Goal: Task Accomplishment & Management: Manage account settings

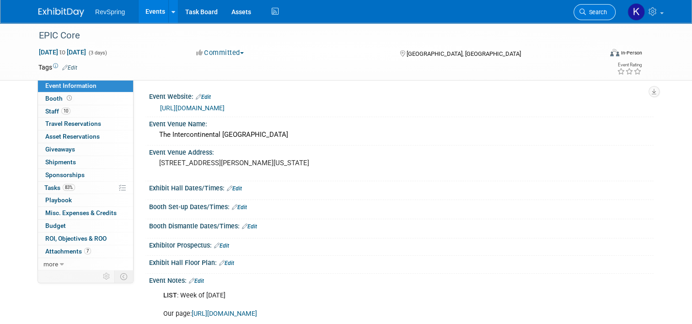
click at [604, 9] on span "Search" at bounding box center [596, 12] width 21 height 7
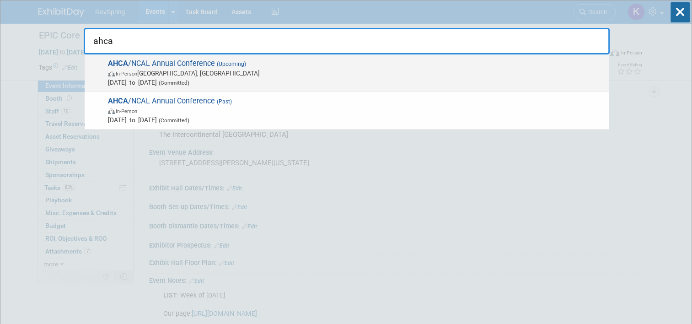
type input "ahca"
click at [264, 70] on span "In-Person Las Vegas, NV" at bounding box center [356, 73] width 496 height 9
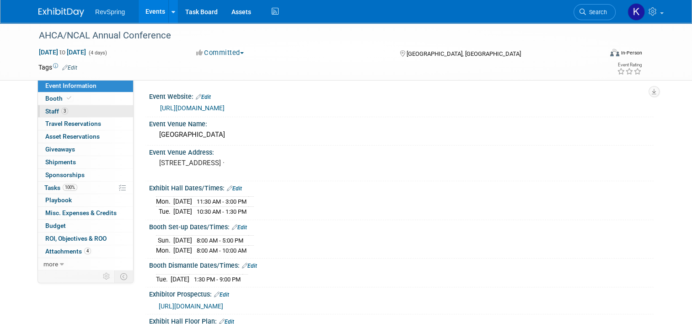
click at [65, 110] on link "3 Staff 3" at bounding box center [85, 111] width 95 height 12
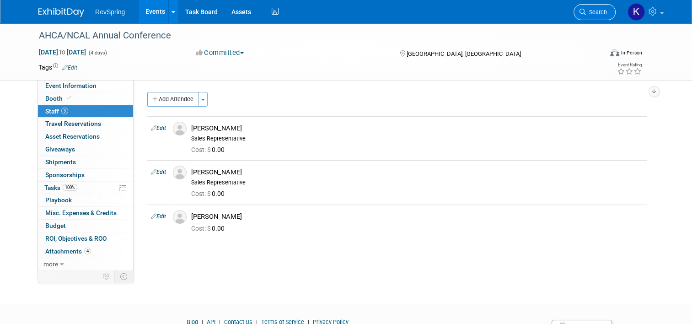
click at [605, 14] on span "Search" at bounding box center [596, 12] width 21 height 7
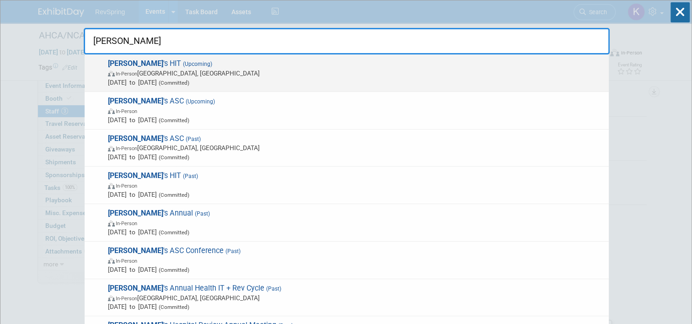
type input "[PERSON_NAME]"
click at [420, 78] on span "[DATE] to [DATE] (Committed)" at bounding box center [356, 82] width 496 height 9
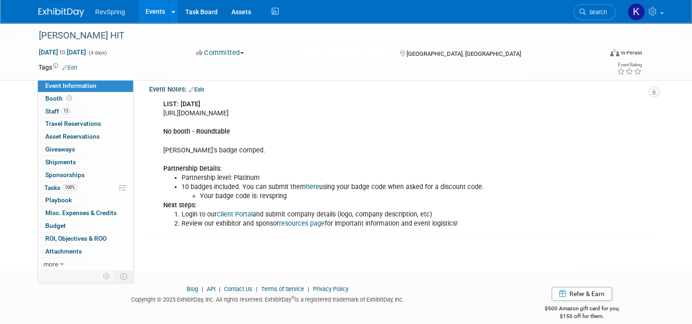
scroll to position [190, 0]
click at [196, 91] on link "Edit" at bounding box center [196, 90] width 15 height 6
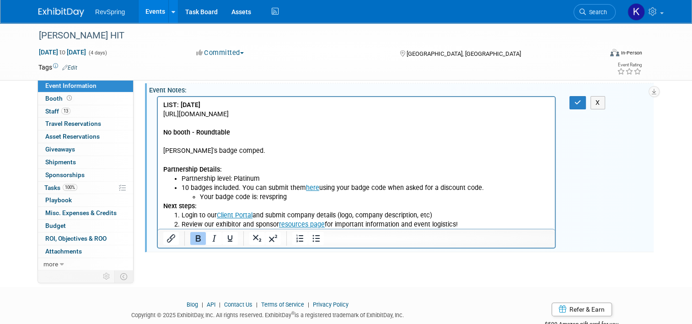
scroll to position [0, 0]
click at [550, 112] on body "LIST: Aug 27 https://revspringinc.sharepoint.com/:x:/s/CorporateMarketing/EZH7Z…" at bounding box center [356, 165] width 387 height 129
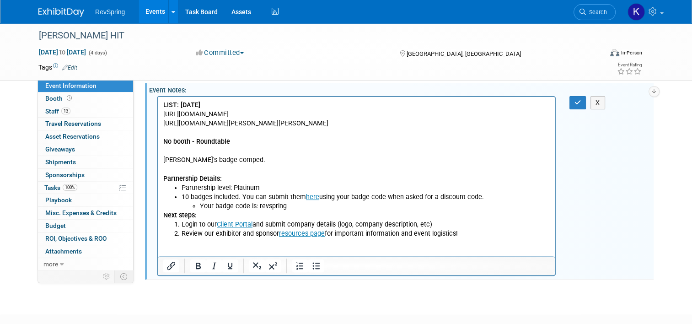
drag, startPoint x: 375, startPoint y: 140, endPoint x: 159, endPoint y: 117, distance: 217.7
click at [159, 117] on html "LIST: Aug 27 https://revspringinc.sharepoint.com/:x:/s/CorporateMarketing/EZH7Z…" at bounding box center [356, 167] width 397 height 141
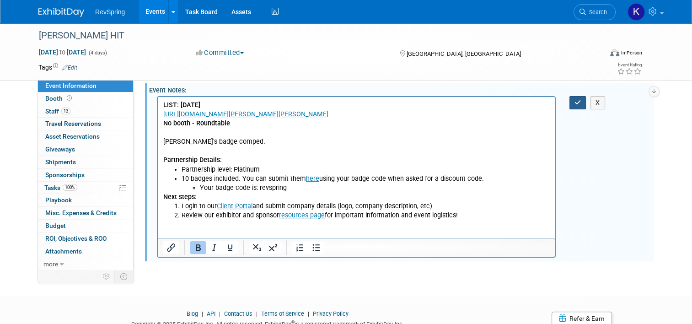
click at [580, 101] on icon "button" at bounding box center [578, 102] width 7 height 6
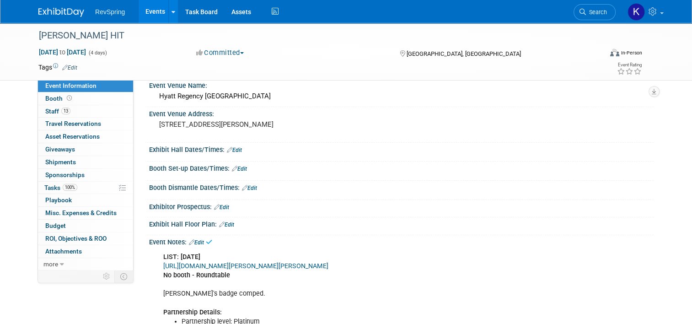
scroll to position [33, 0]
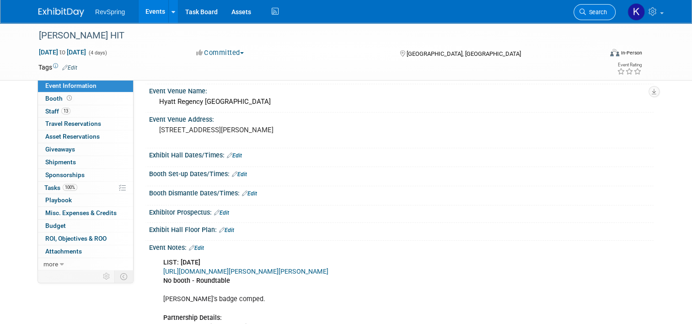
click at [604, 15] on span "Search" at bounding box center [596, 12] width 21 height 7
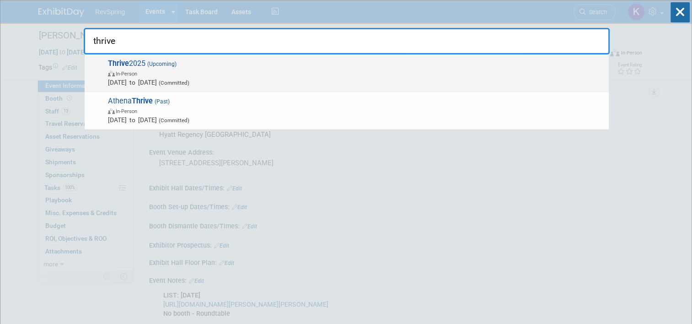
type input "thrive"
click at [388, 66] on span "Thrive 2025 (Upcoming) In-Person Nov 3, 2025 to Nov 5, 2025 (Committed)" at bounding box center [354, 73] width 499 height 28
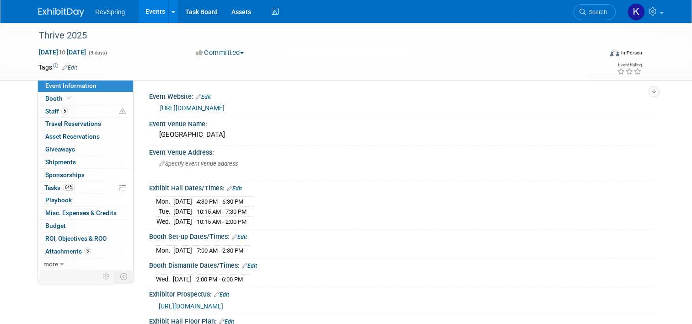
click at [77, 187] on link "64% Tasks 64%" at bounding box center [85, 188] width 95 height 12
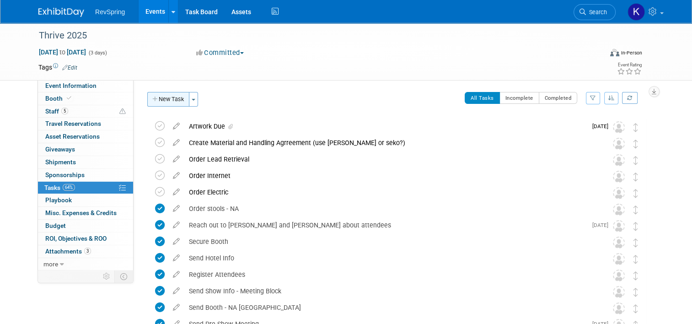
click at [168, 101] on button "New Task" at bounding box center [168, 99] width 42 height 15
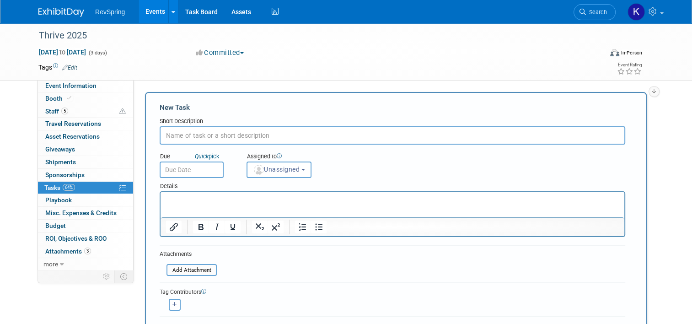
click at [180, 135] on input "text" at bounding box center [393, 135] width 466 height 18
type input "Upload lead list to Sales Ops"
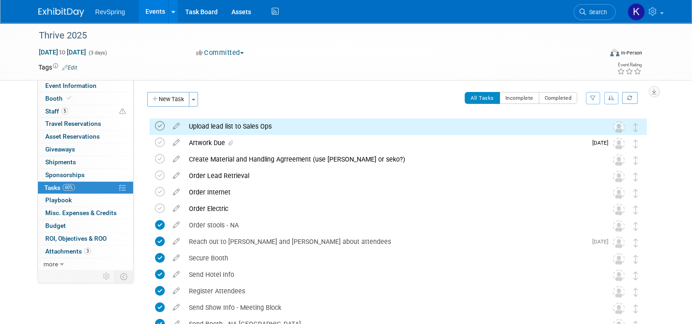
click at [155, 127] on icon at bounding box center [160, 126] width 10 height 10
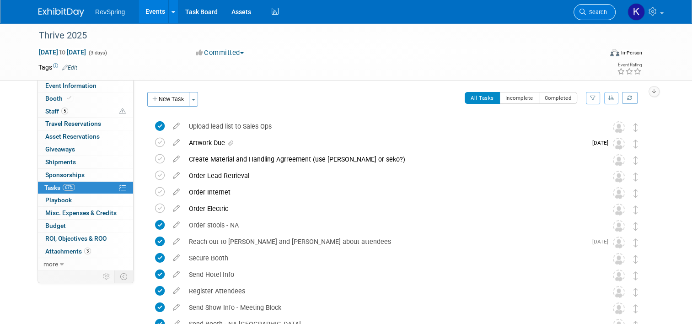
click at [602, 7] on link "Search" at bounding box center [595, 12] width 42 height 16
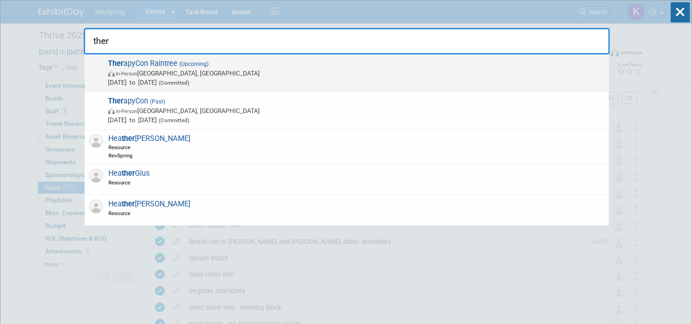
type input "ther"
click at [228, 73] on span "In-Person Phoenix, AZ" at bounding box center [356, 73] width 496 height 9
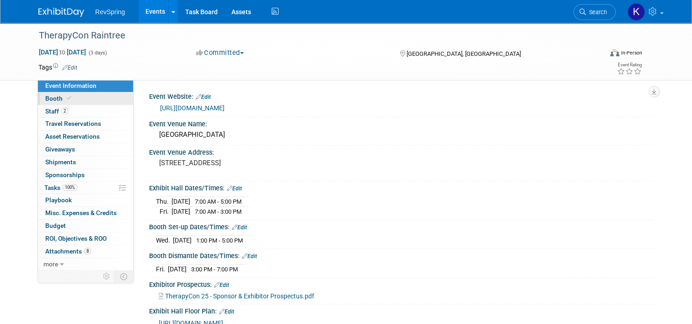
click at [79, 97] on link "Booth" at bounding box center [85, 98] width 95 height 12
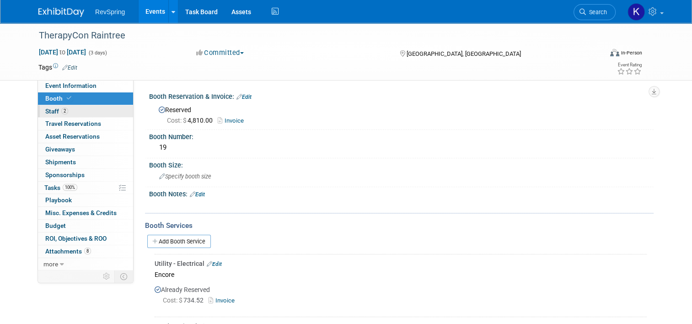
click at [84, 110] on link "2 Staff 2" at bounding box center [85, 111] width 95 height 12
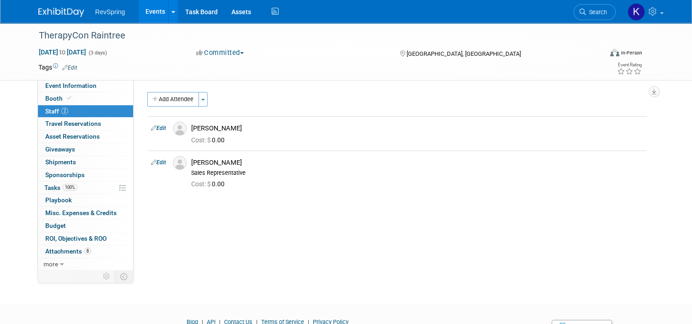
click at [159, 20] on link "Events" at bounding box center [155, 11] width 33 height 23
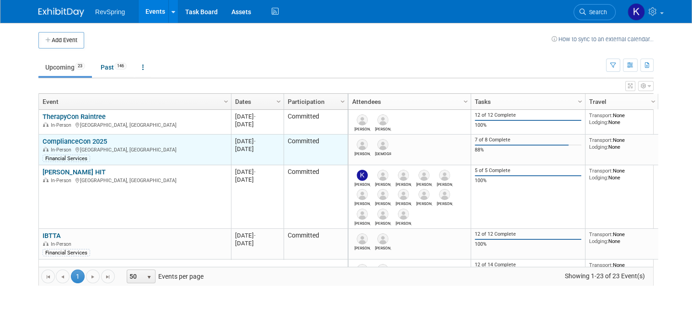
click at [86, 139] on link "ComplianceCon 2025" at bounding box center [75, 141] width 65 height 8
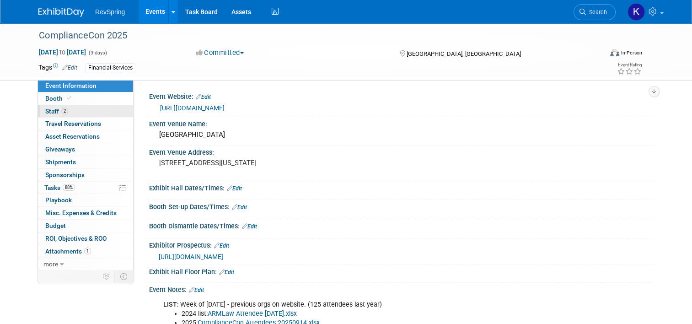
click at [70, 107] on link "2 Staff 2" at bounding box center [85, 111] width 95 height 12
